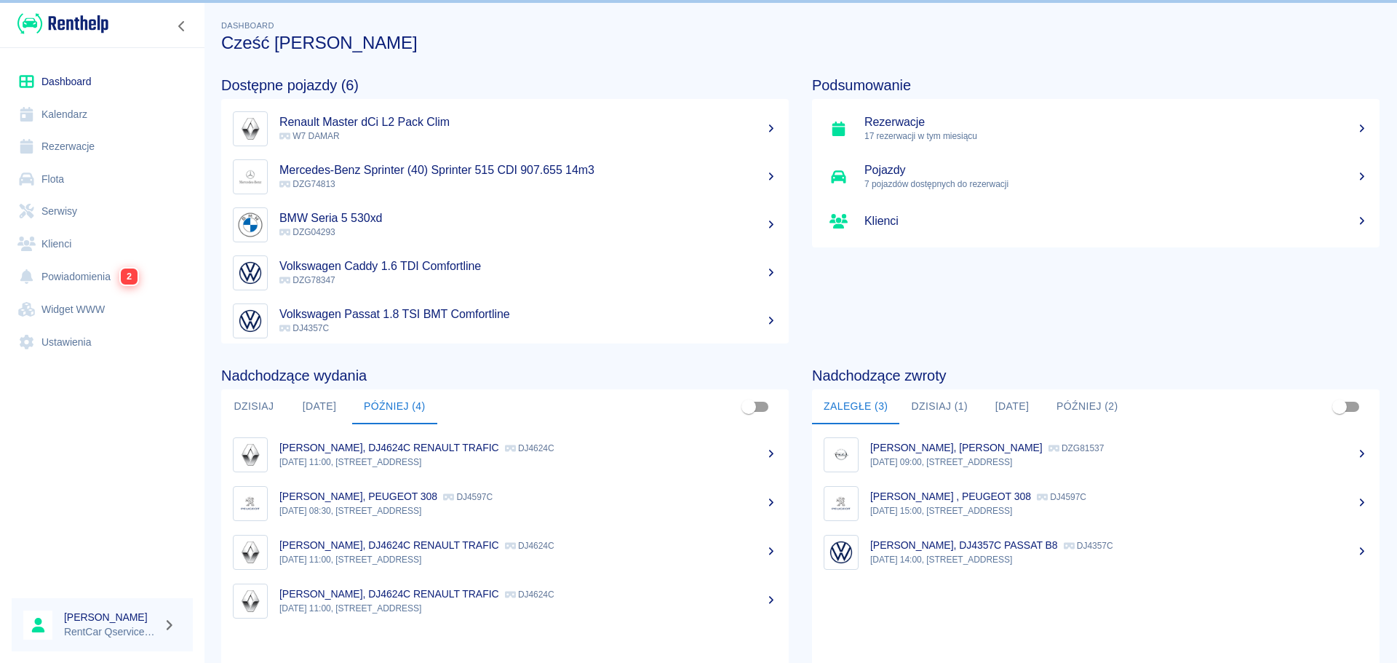
scroll to position [55, 0]
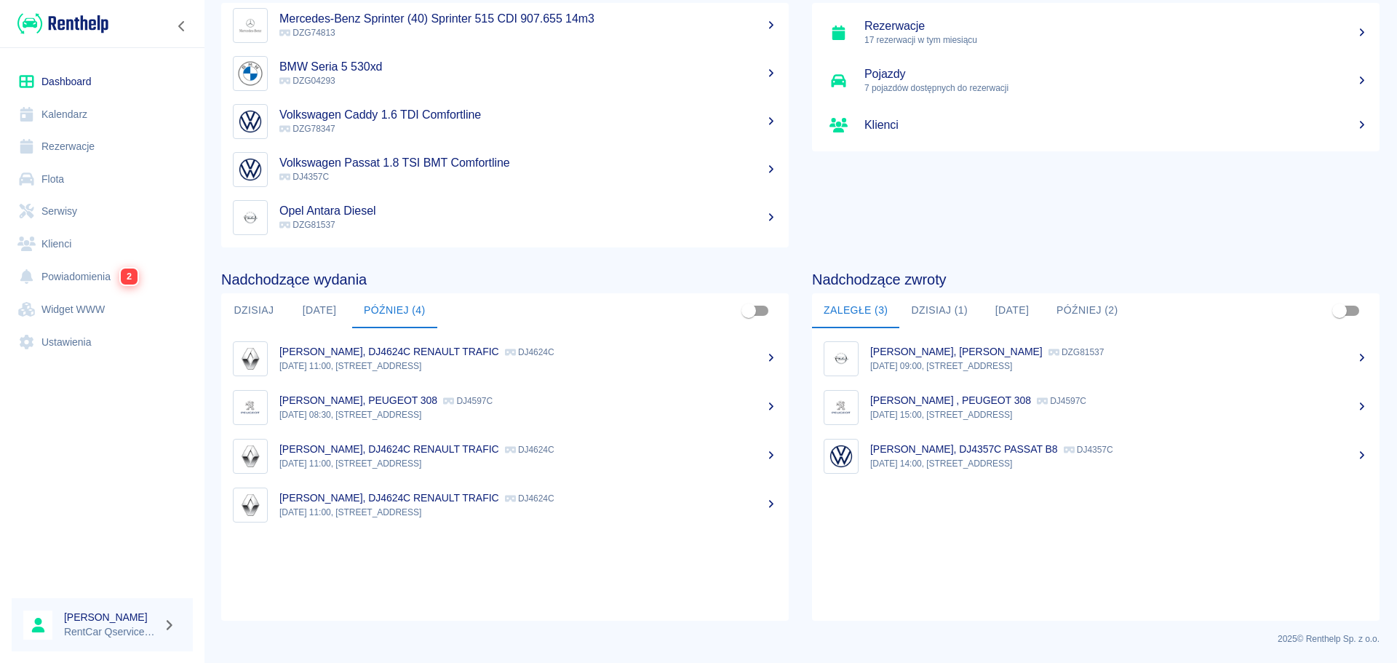
click at [83, 79] on link "Dashboard" at bounding box center [102, 81] width 181 height 33
click at [84, 117] on link "Kalendarz" at bounding box center [102, 114] width 181 height 33
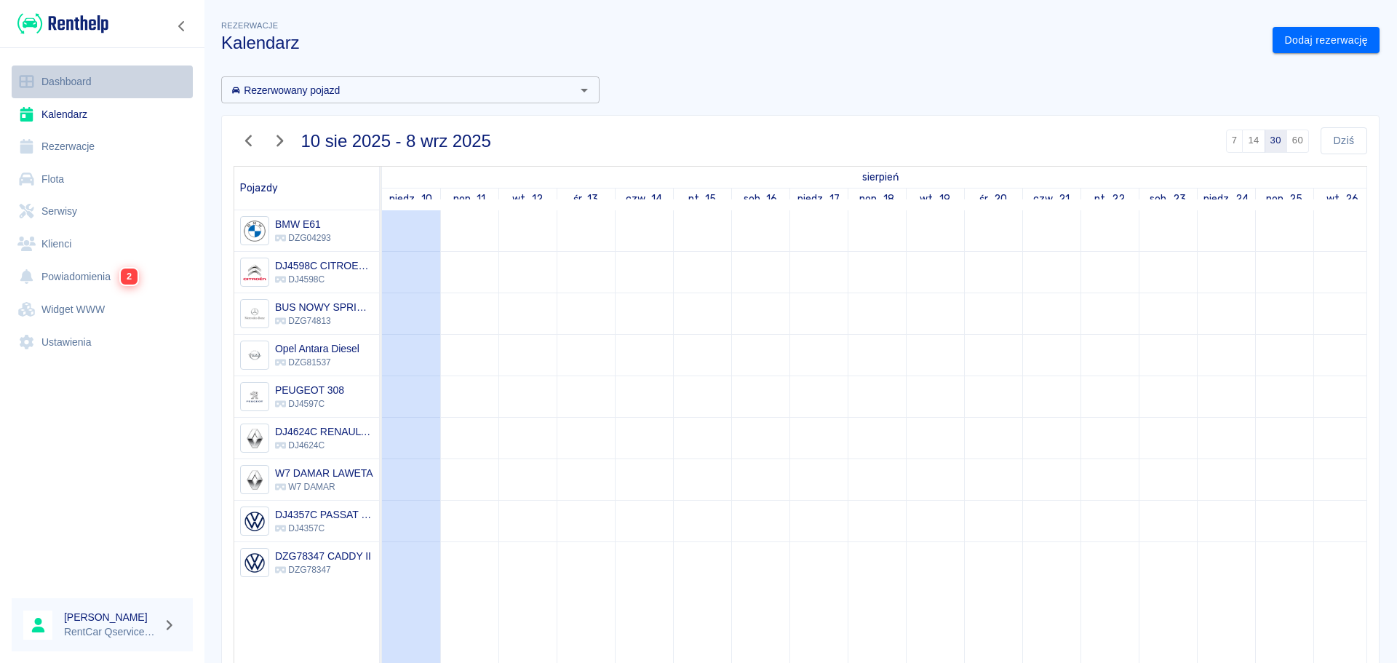
click at [81, 84] on link "Dashboard" at bounding box center [102, 81] width 181 height 33
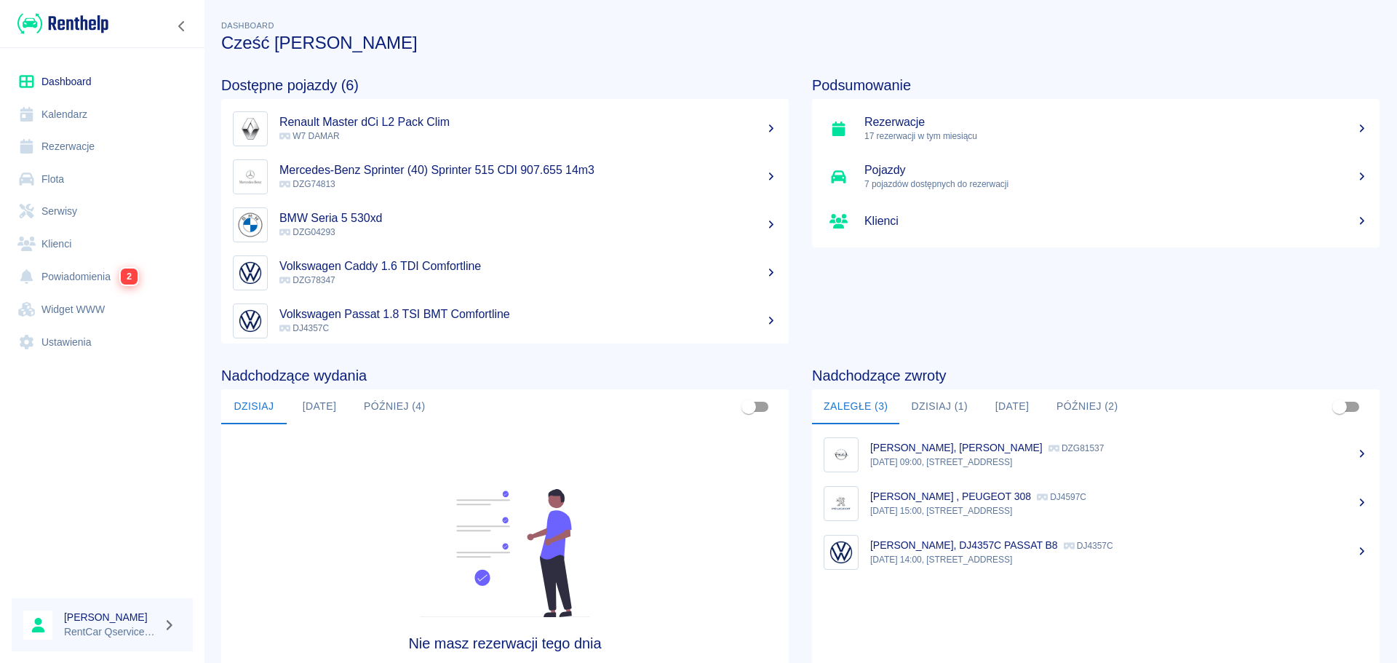
click at [927, 407] on button "Dzisiaj (1)" at bounding box center [939, 406] width 80 height 35
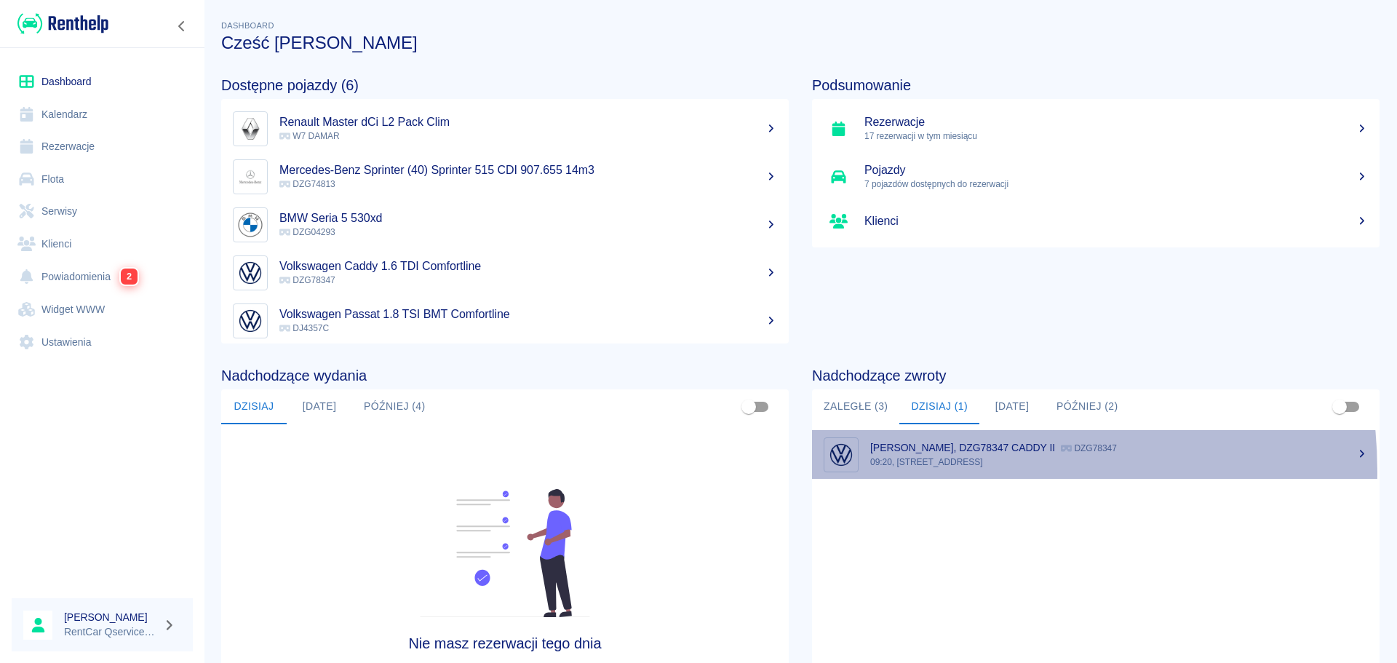
click at [930, 471] on link "[PERSON_NAME], DZG78347 CADDY II DZG78347 09:20, [STREET_ADDRESS]" at bounding box center [1095, 454] width 567 height 49
